Goal: Task Accomplishment & Management: Use online tool/utility

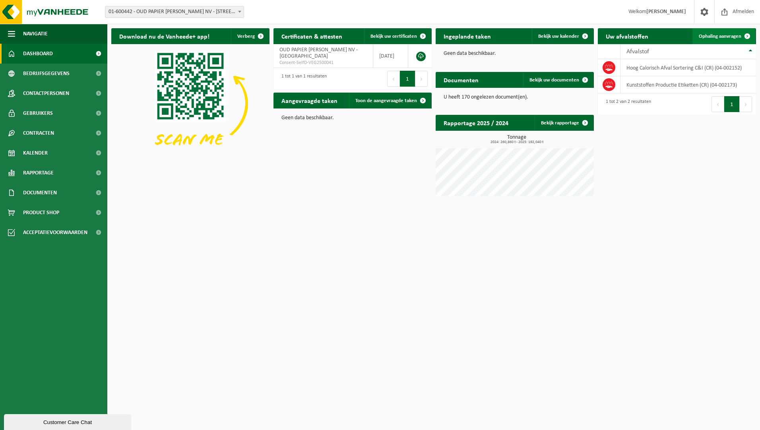
click at [719, 40] on link "Ophaling aanvragen" at bounding box center [724, 36] width 63 height 16
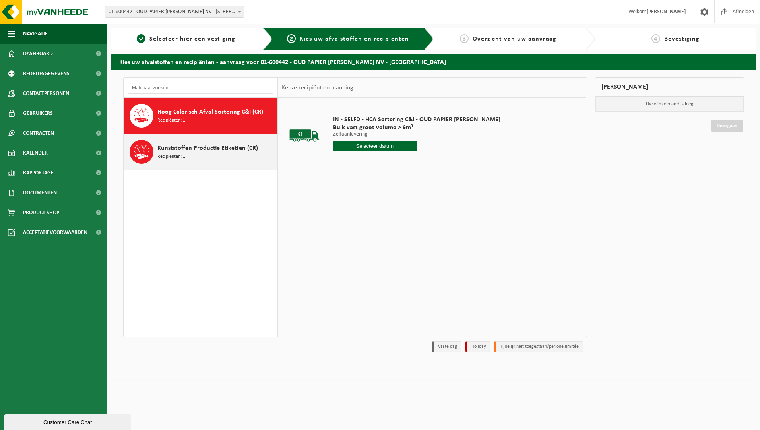
click at [241, 152] on span "Kunststoffen Productie Etiketten (CR)" at bounding box center [207, 149] width 101 height 10
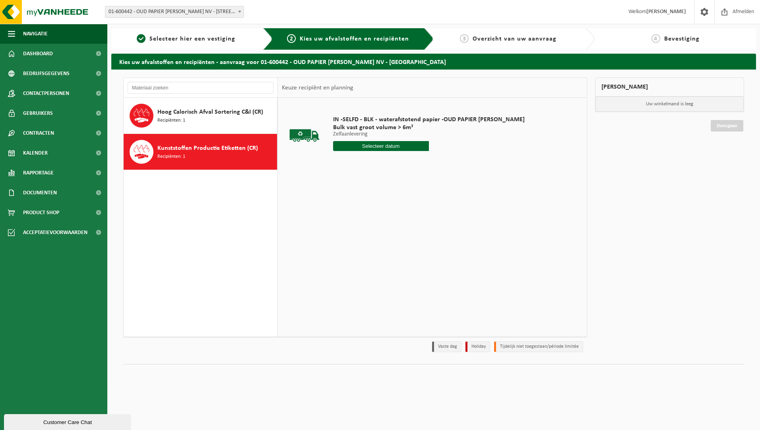
click at [360, 148] on input "text" at bounding box center [381, 146] width 96 height 10
click at [365, 216] on div "15" at bounding box center [368, 216] width 14 height 13
type input "Van 2025-10-15"
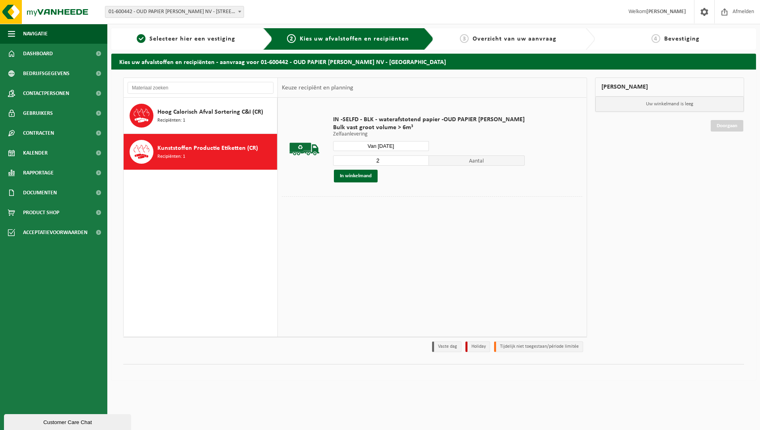
type input "2"
click at [410, 159] on input "2" at bounding box center [381, 160] width 96 height 10
click at [368, 177] on button "In winkelmand" at bounding box center [356, 176] width 44 height 13
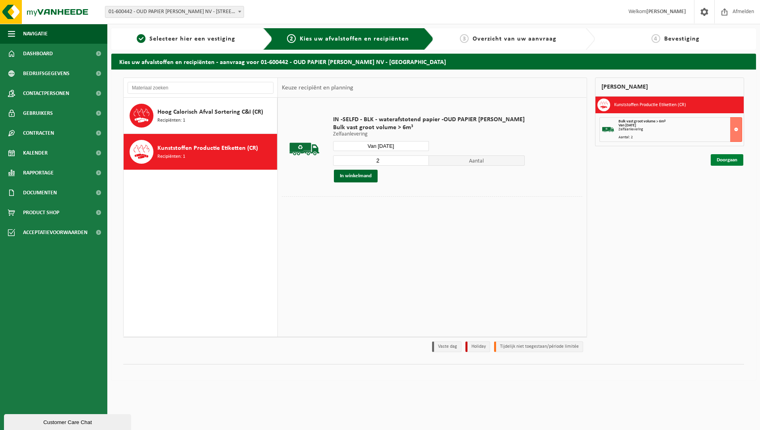
click at [725, 161] on link "Doorgaan" at bounding box center [727, 160] width 33 height 12
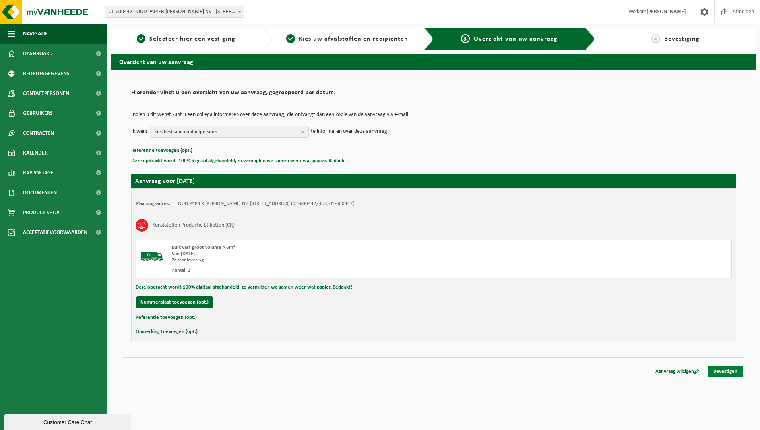
click at [735, 373] on link "Bevestigen" at bounding box center [726, 372] width 36 height 12
